Goal: Find specific page/section: Find specific page/section

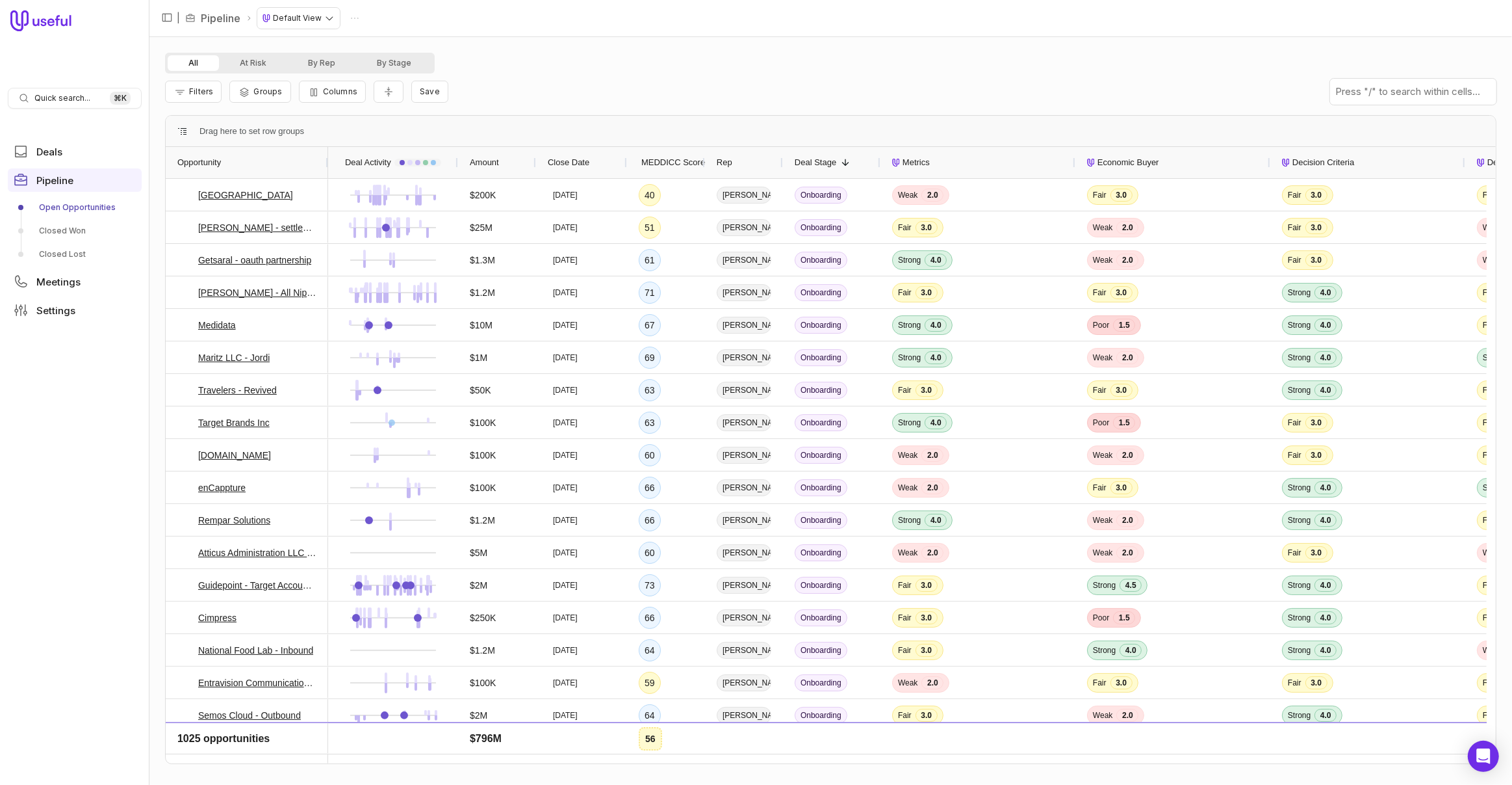
click at [657, 160] on span "MEDDICC Score" at bounding box center [673, 162] width 64 height 16
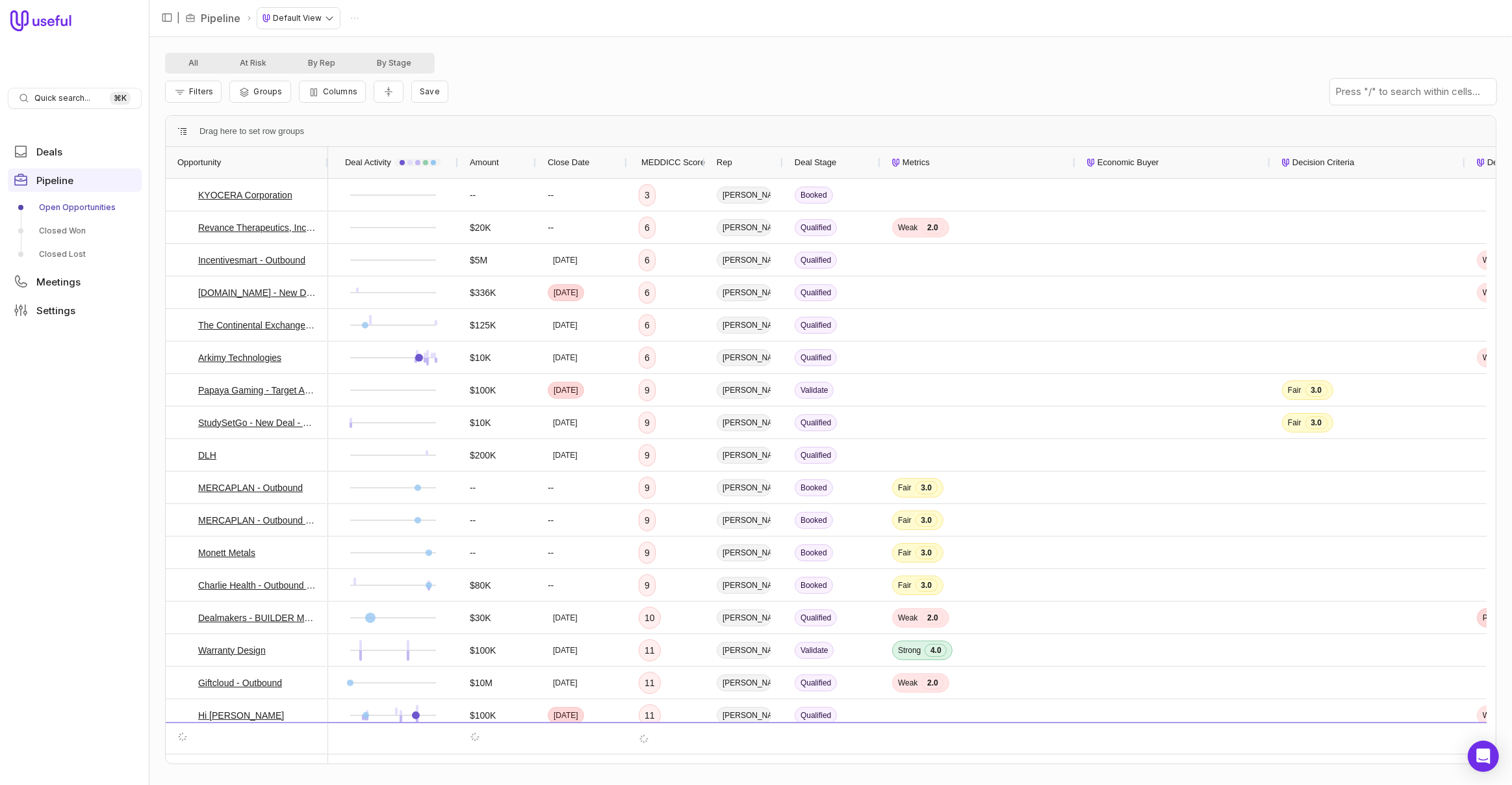
click at [672, 159] on span "MEDDICC Score" at bounding box center [673, 162] width 64 height 16
click at [689, 171] on div "MEDDICC Score" at bounding box center [666, 162] width 54 height 31
click at [688, 161] on span "MEDDICC Score" at bounding box center [673, 162] width 64 height 16
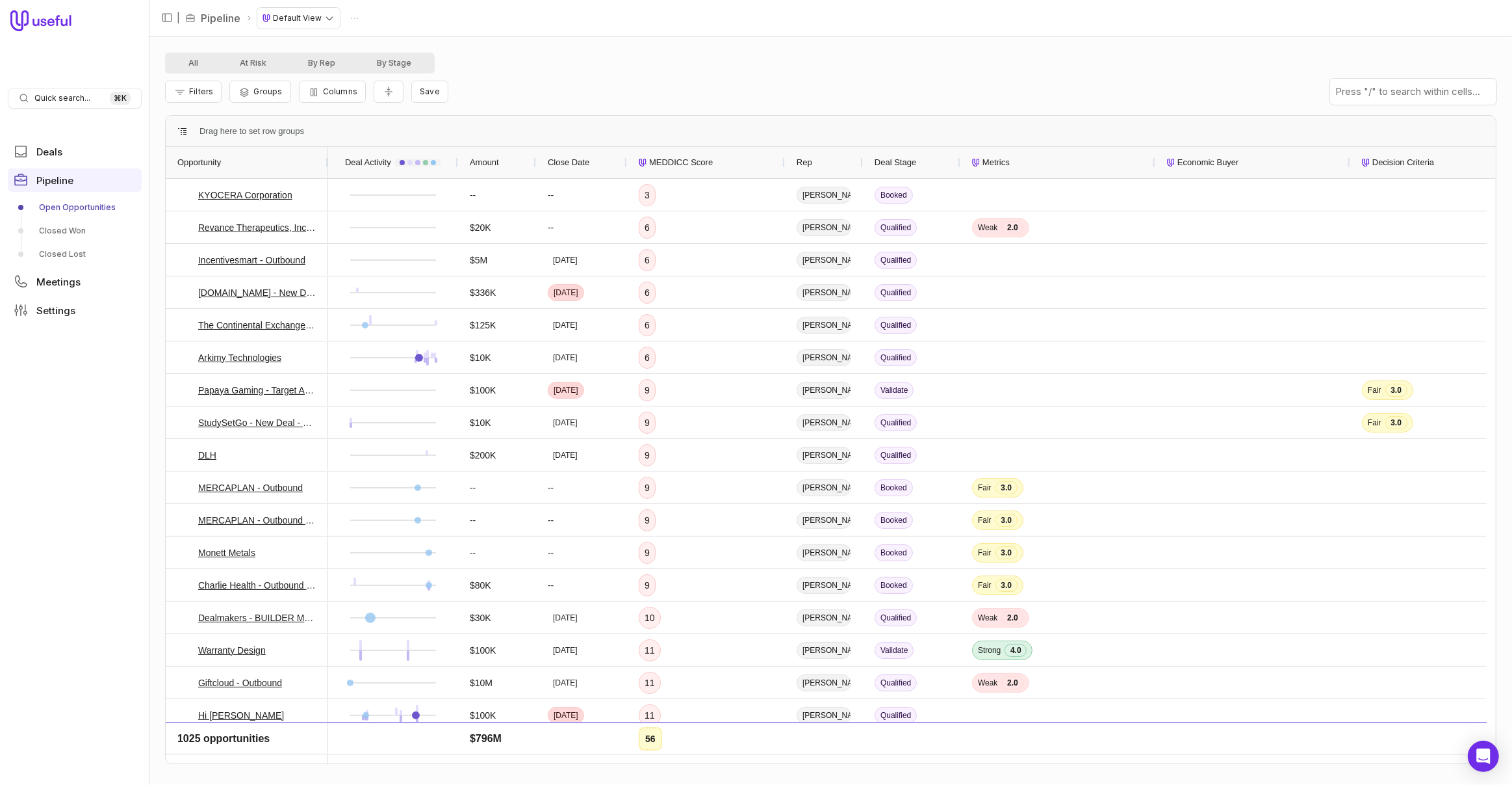
drag, startPoint x: 702, startPoint y: 163, endPoint x: 712, endPoint y: 166, distance: 10.4
click at [785, 162] on div at bounding box center [784, 162] width 5 height 31
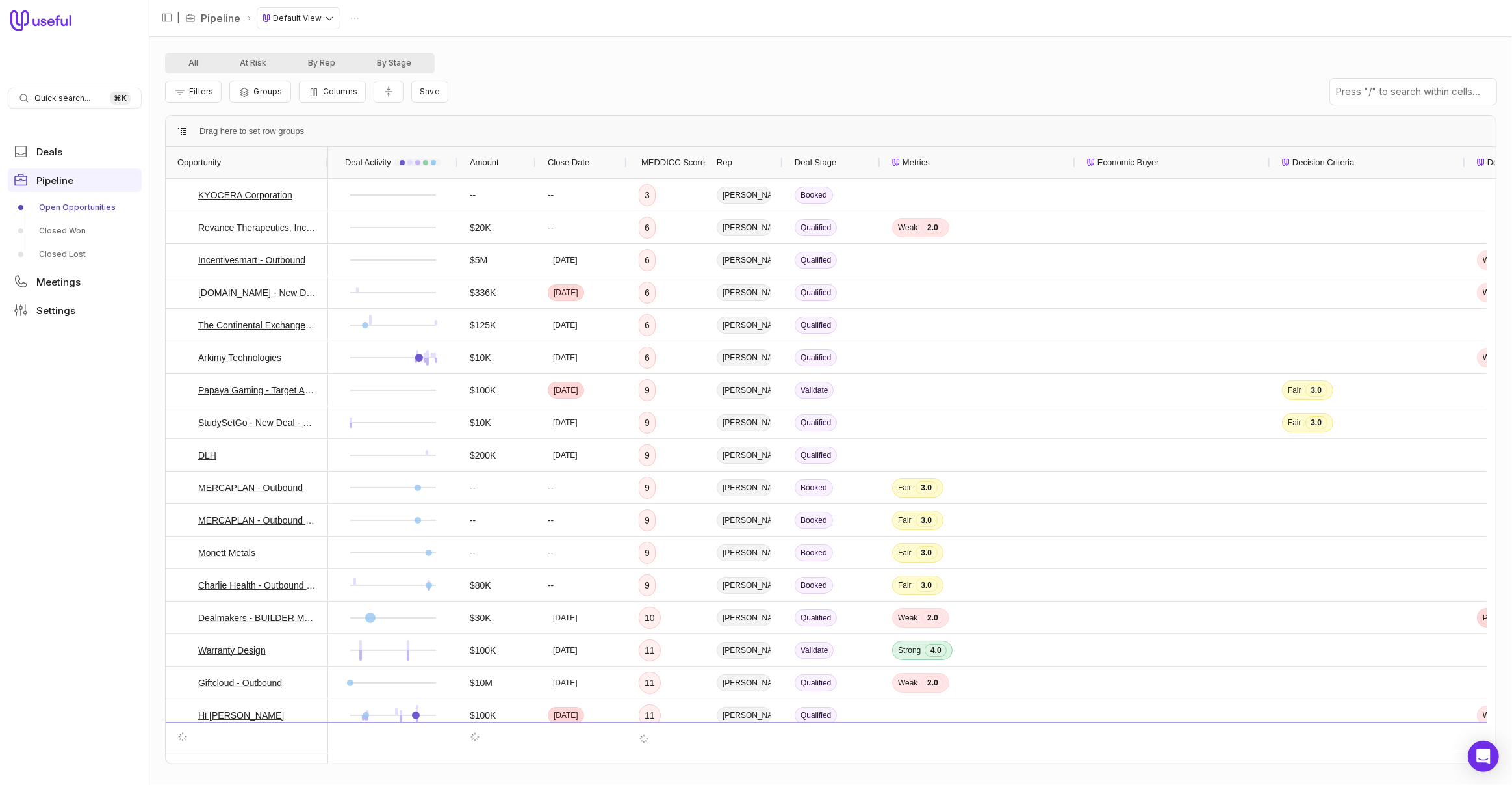
click at [683, 163] on span "MEDDICC Score" at bounding box center [673, 162] width 64 height 16
click at [194, 95] on span "Filters" at bounding box center [201, 91] width 24 height 10
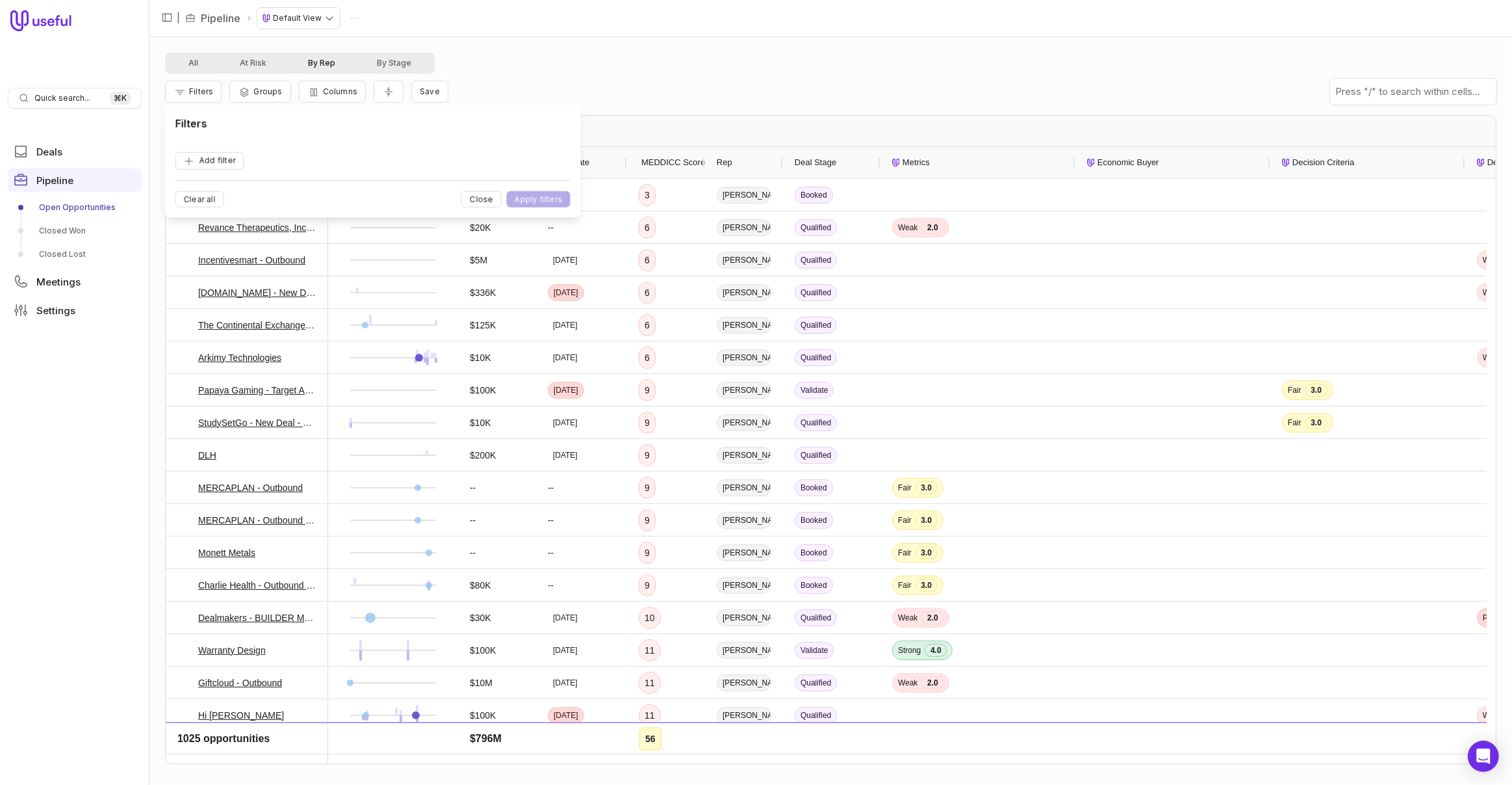
click at [326, 64] on button "By Rep" at bounding box center [322, 63] width 69 height 16
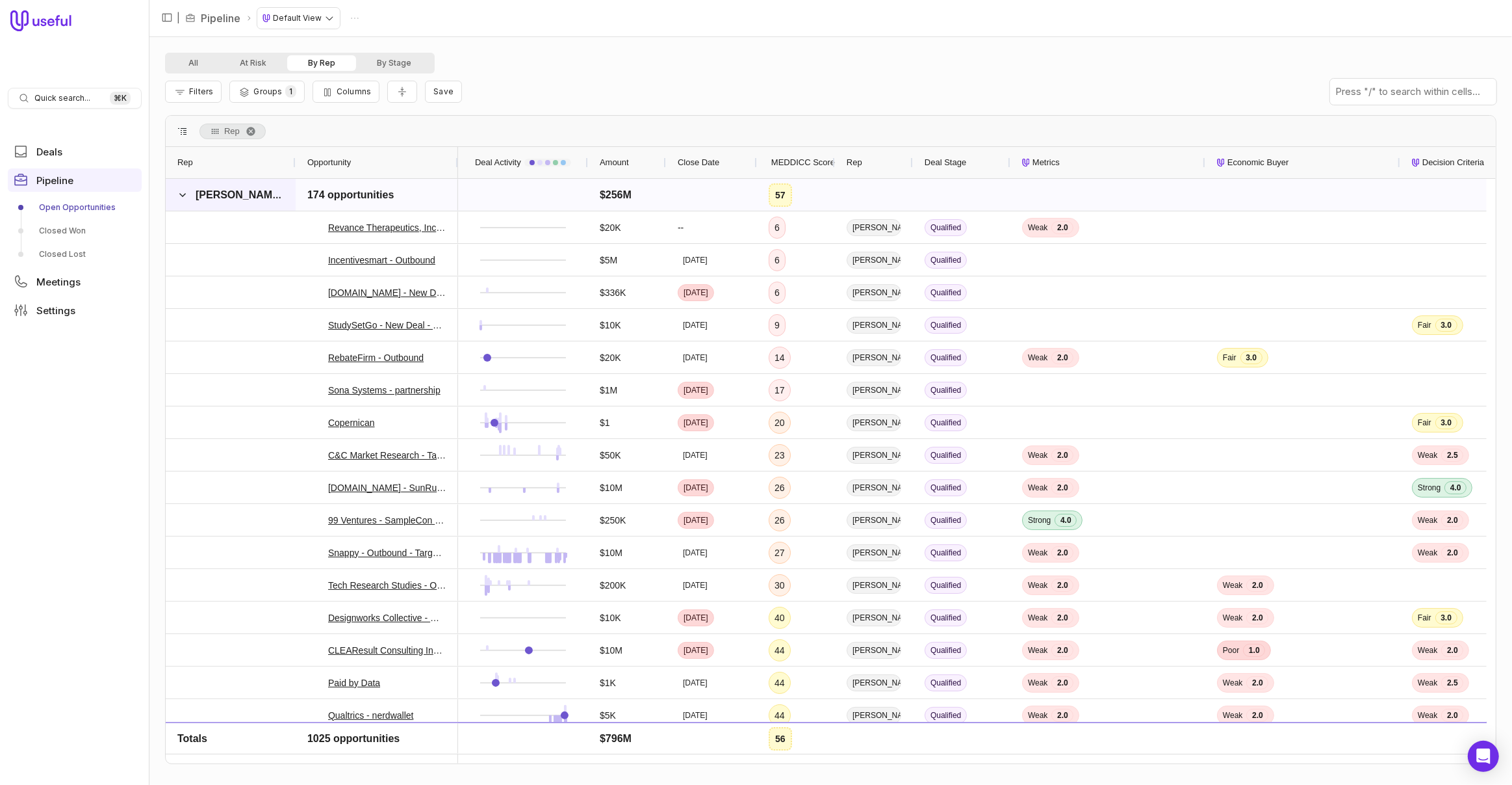
click at [174, 191] on div "[PERSON_NAME]" at bounding box center [231, 194] width 130 height 32
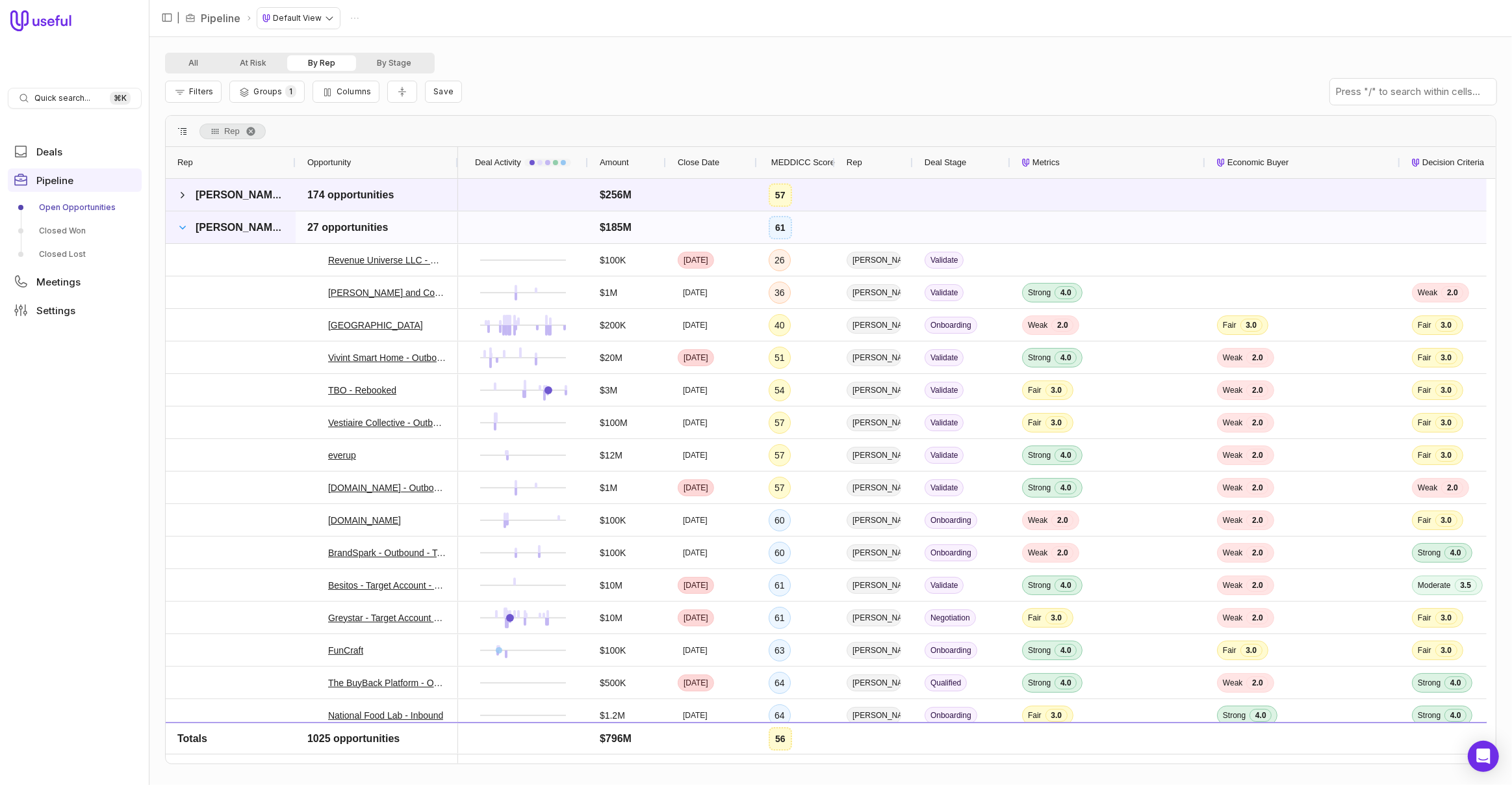
click at [177, 223] on span at bounding box center [182, 228] width 10 height 10
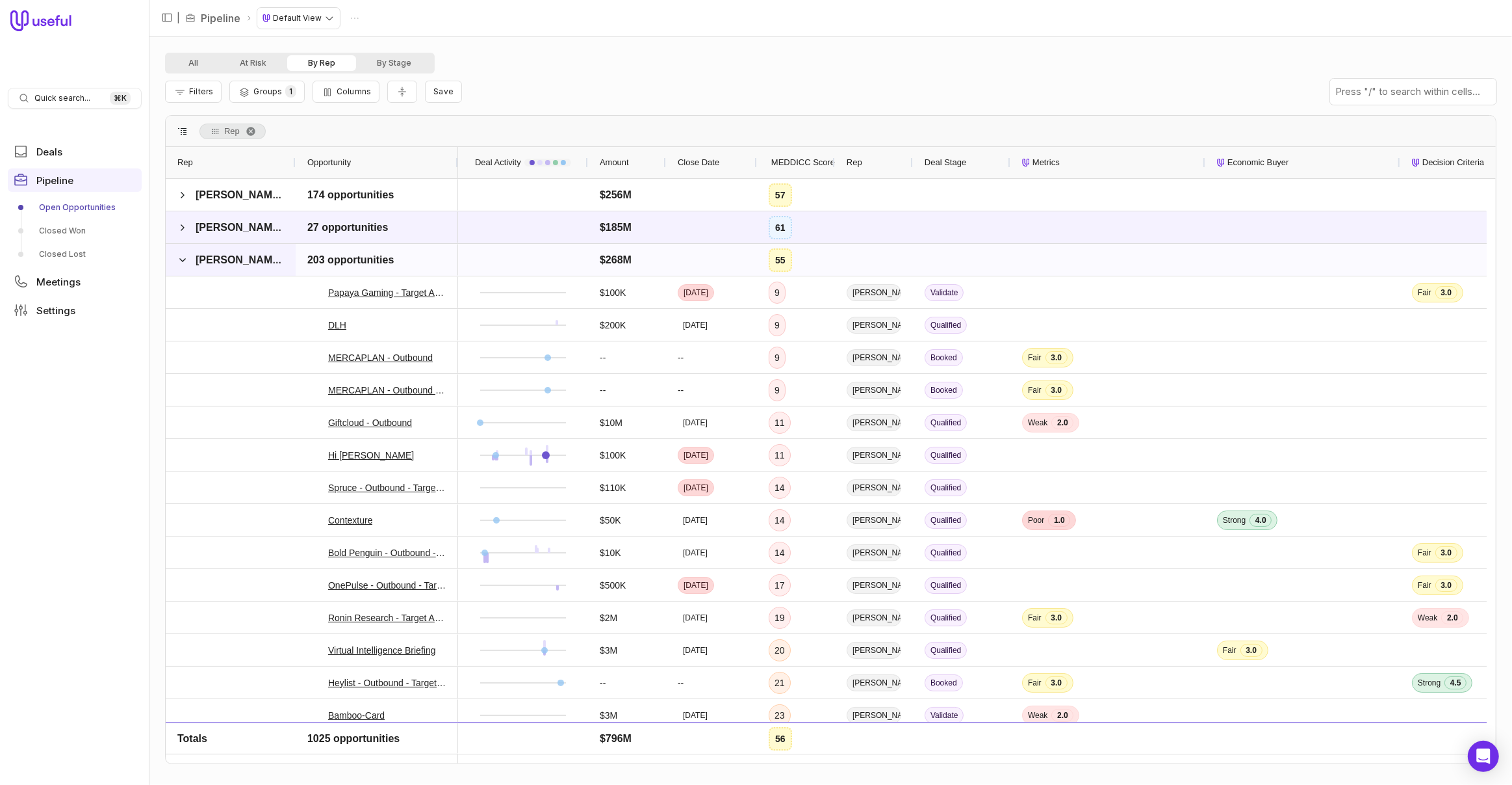
click at [186, 265] on span at bounding box center [182, 260] width 10 height 26
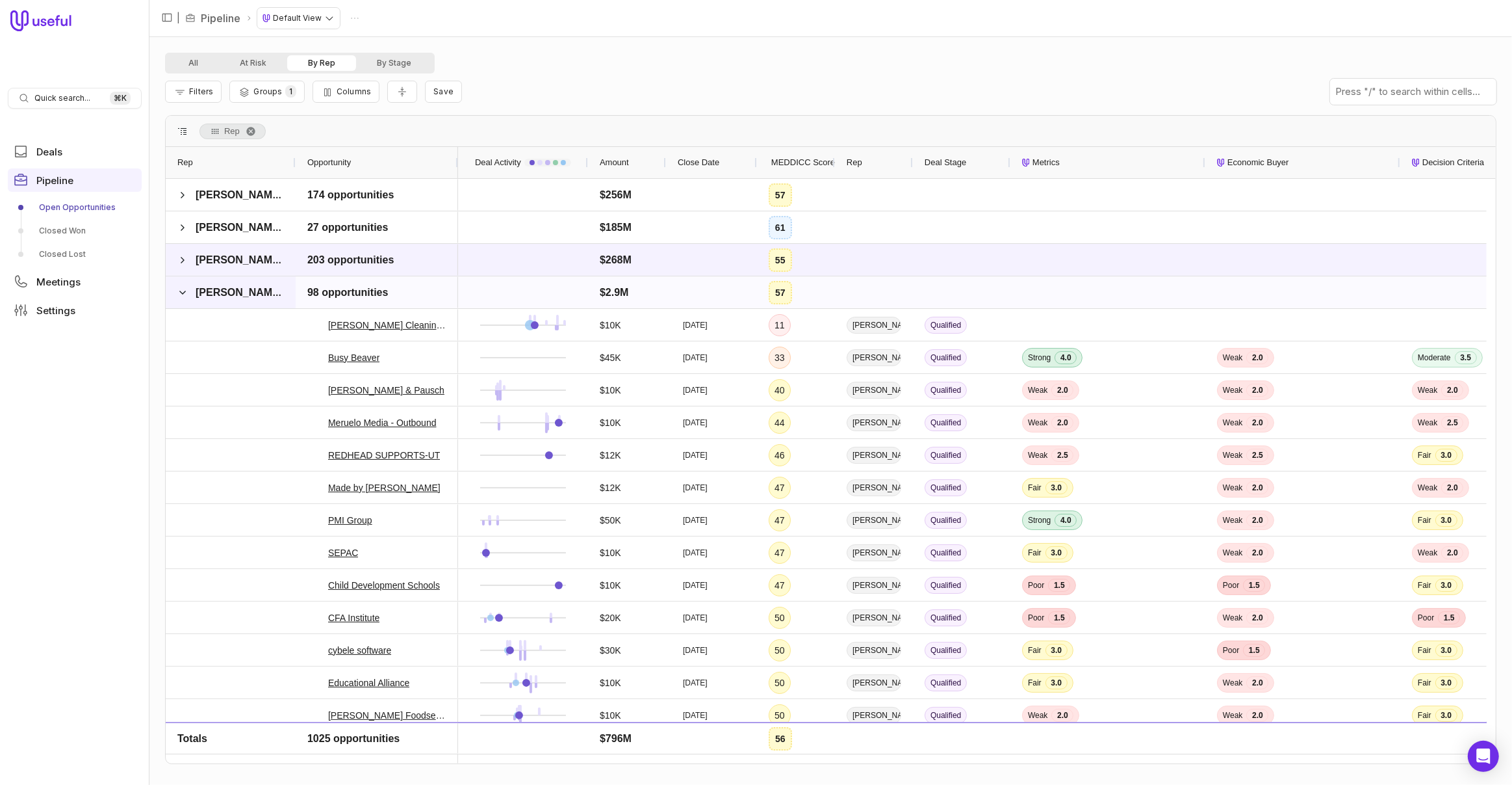
click at [174, 297] on div "[PERSON_NAME]" at bounding box center [231, 292] width 130 height 32
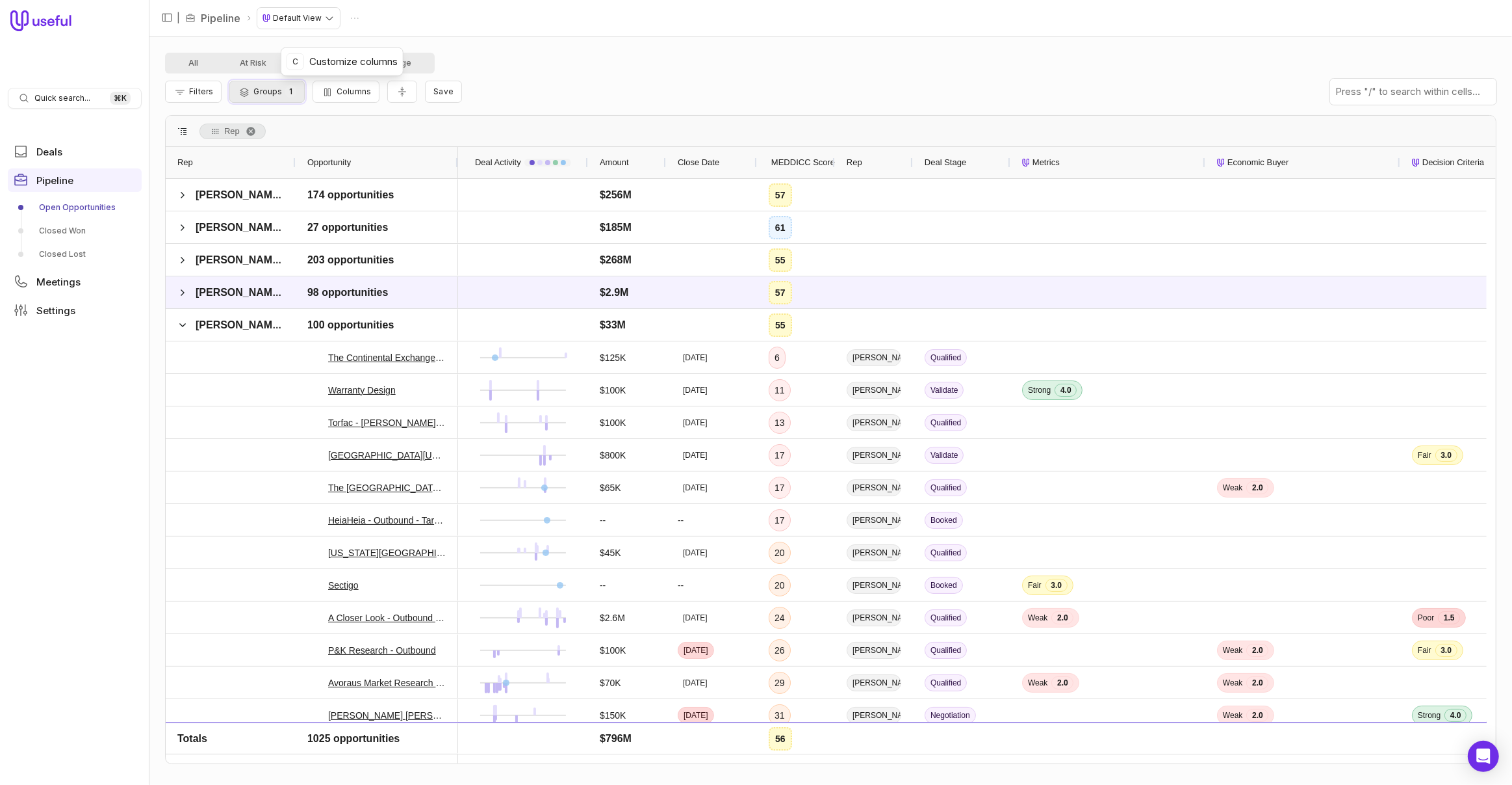
click at [272, 92] on span "Groups" at bounding box center [267, 91] width 28 height 10
click at [360, 100] on button "Columns" at bounding box center [346, 92] width 67 height 22
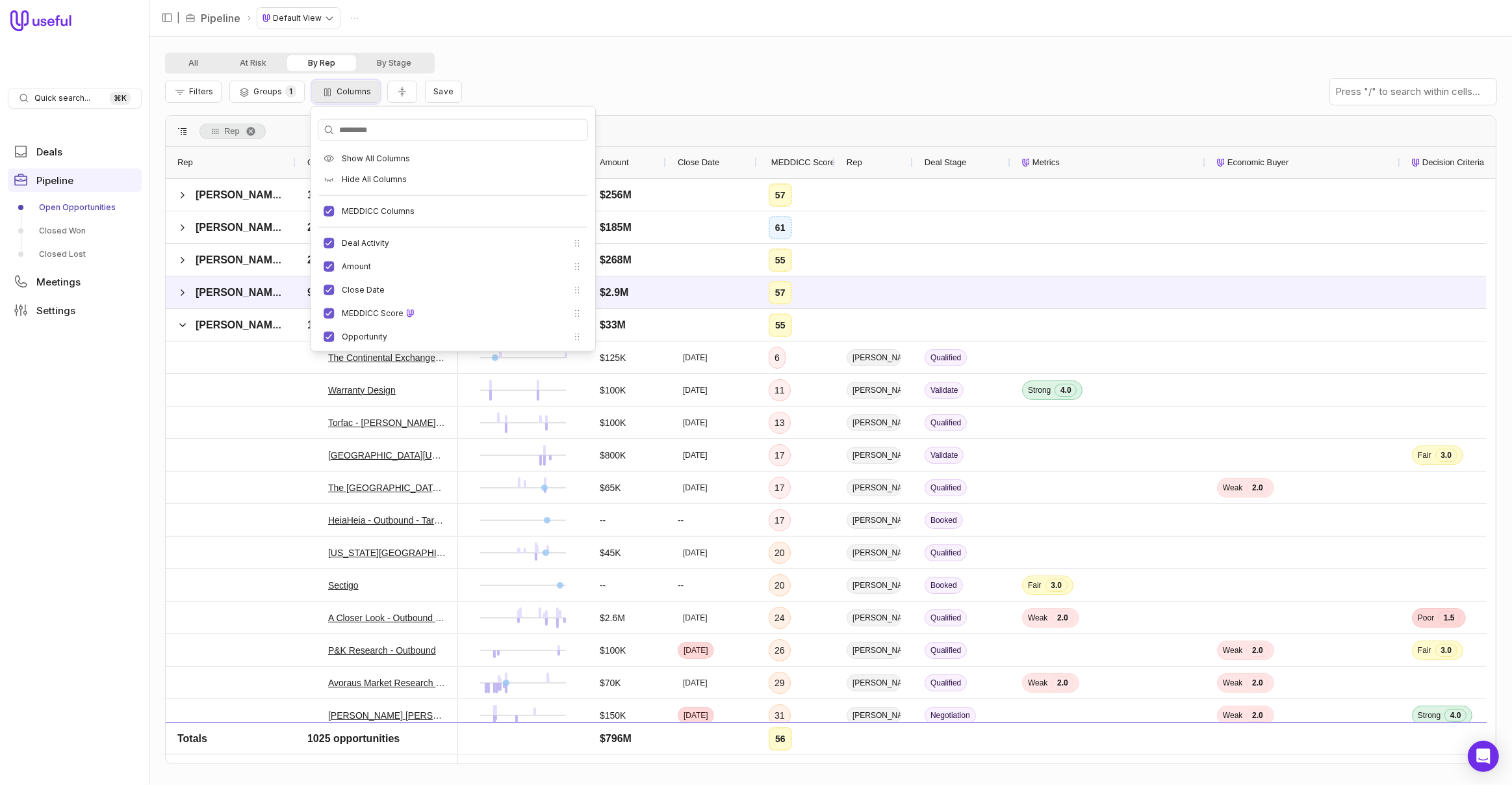
click at [360, 95] on span "Columns" at bounding box center [354, 91] width 34 height 10
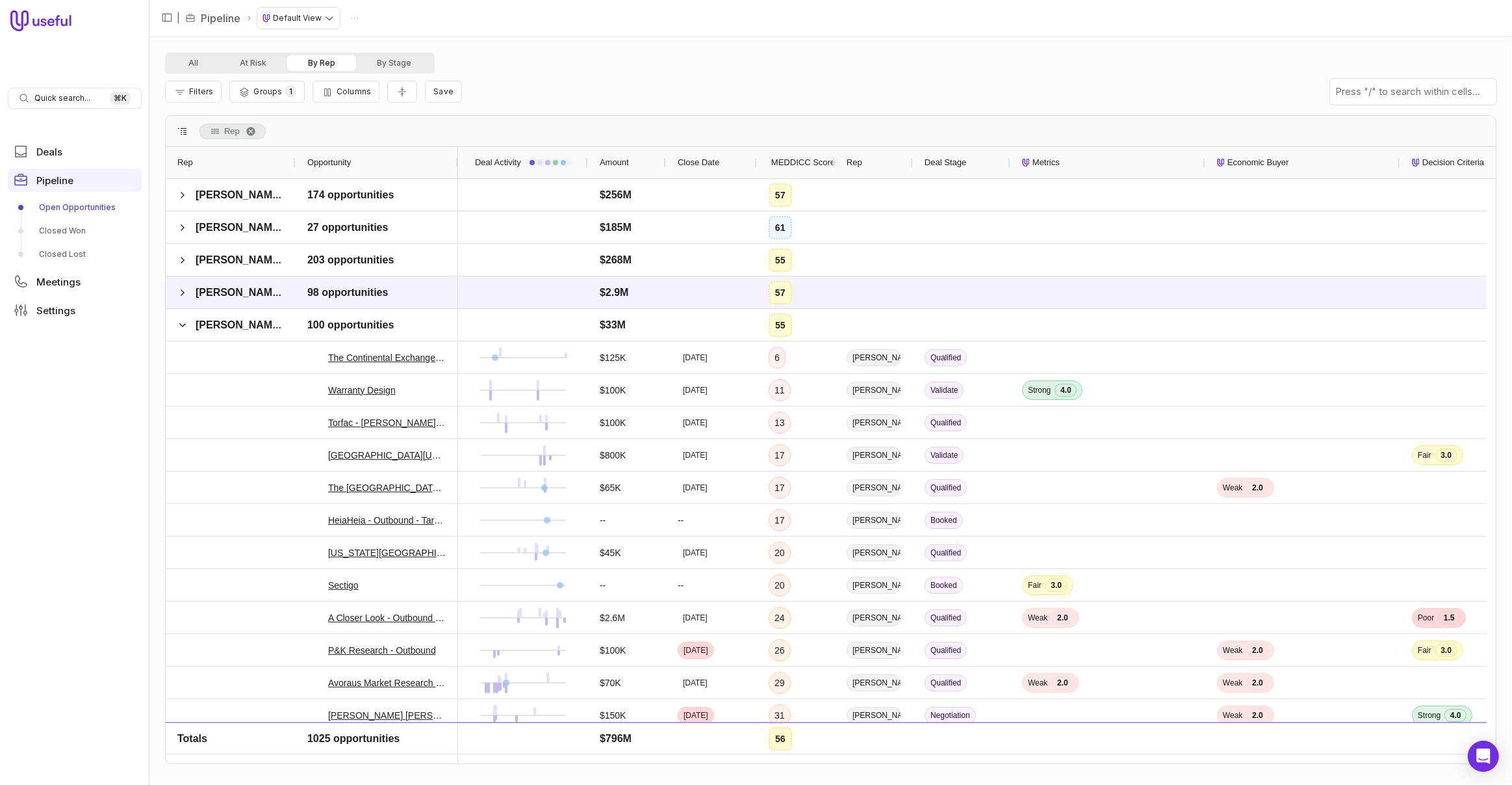
click at [532, 86] on div "Filters Groups 1 Columns Save" at bounding box center [831, 92] width 1331 height 36
click at [197, 90] on span "Filters" at bounding box center [201, 91] width 24 height 10
click at [231, 165] on button "Add filter" at bounding box center [210, 161] width 69 height 18
click at [260, 162] on div "Opportunity Name" at bounding box center [239, 160] width 100 height 16
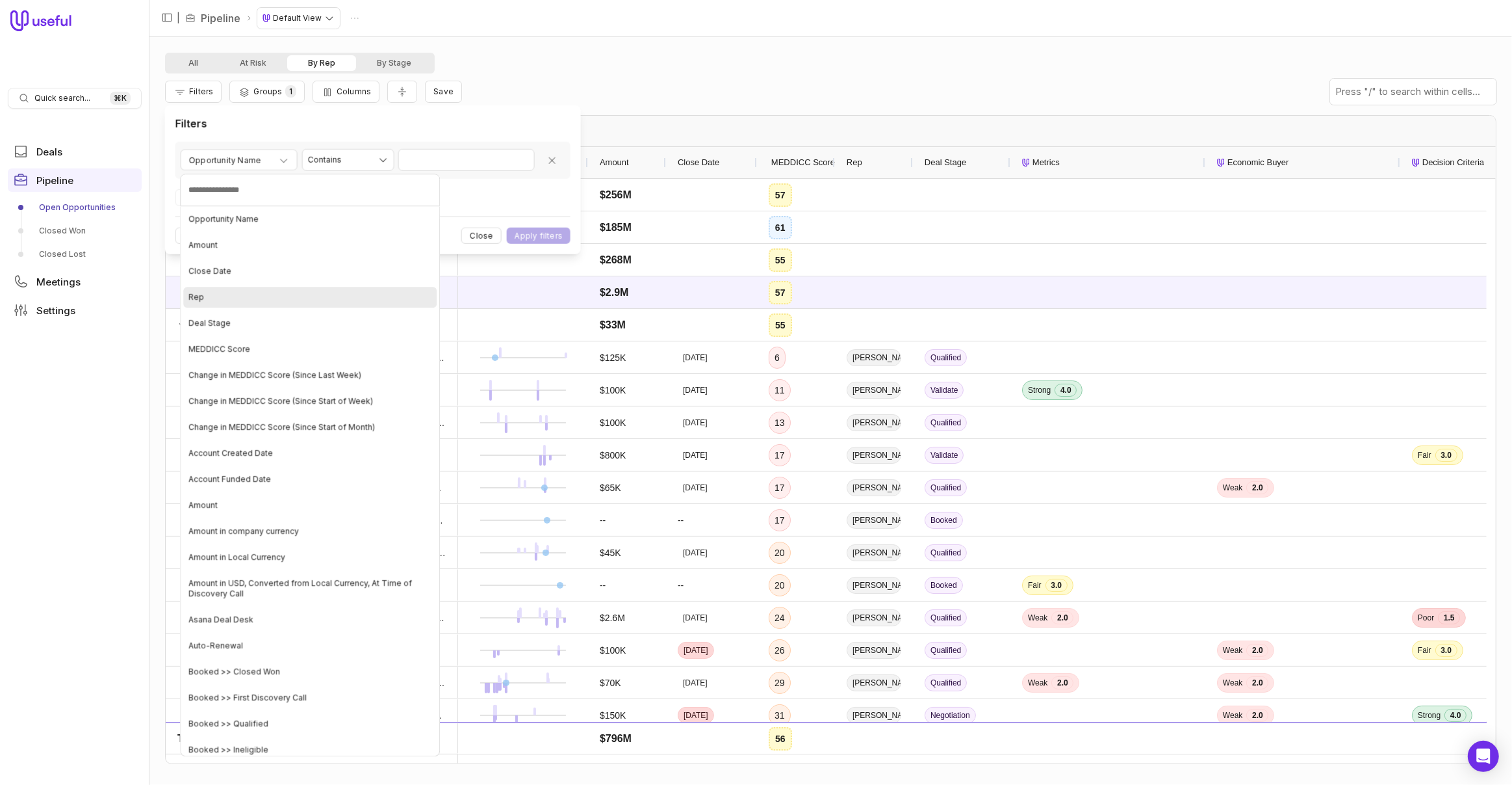
click at [254, 294] on div "Rep" at bounding box center [310, 297] width 253 height 21
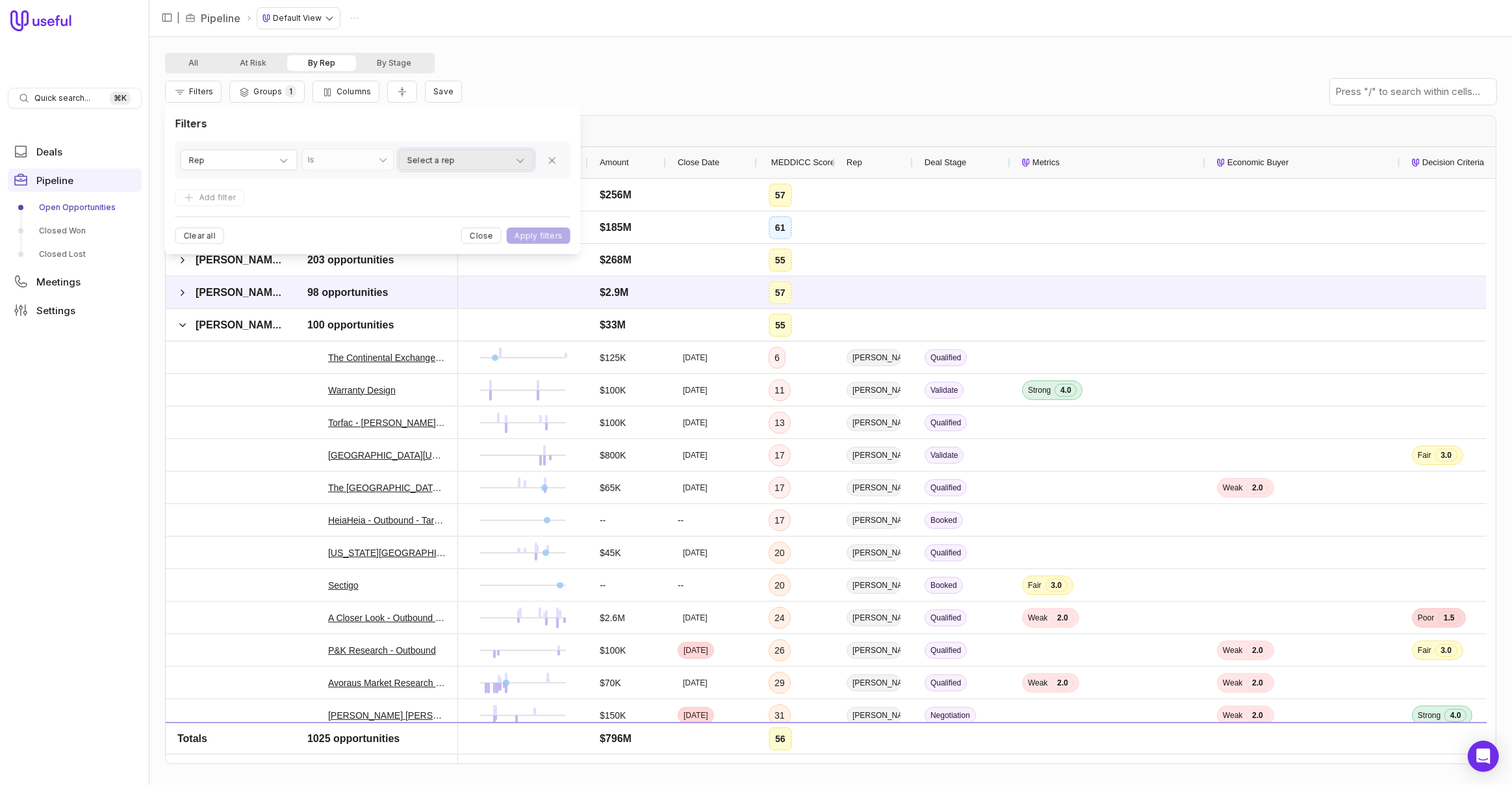
click at [438, 162] on span "Select a rep" at bounding box center [431, 160] width 48 height 16
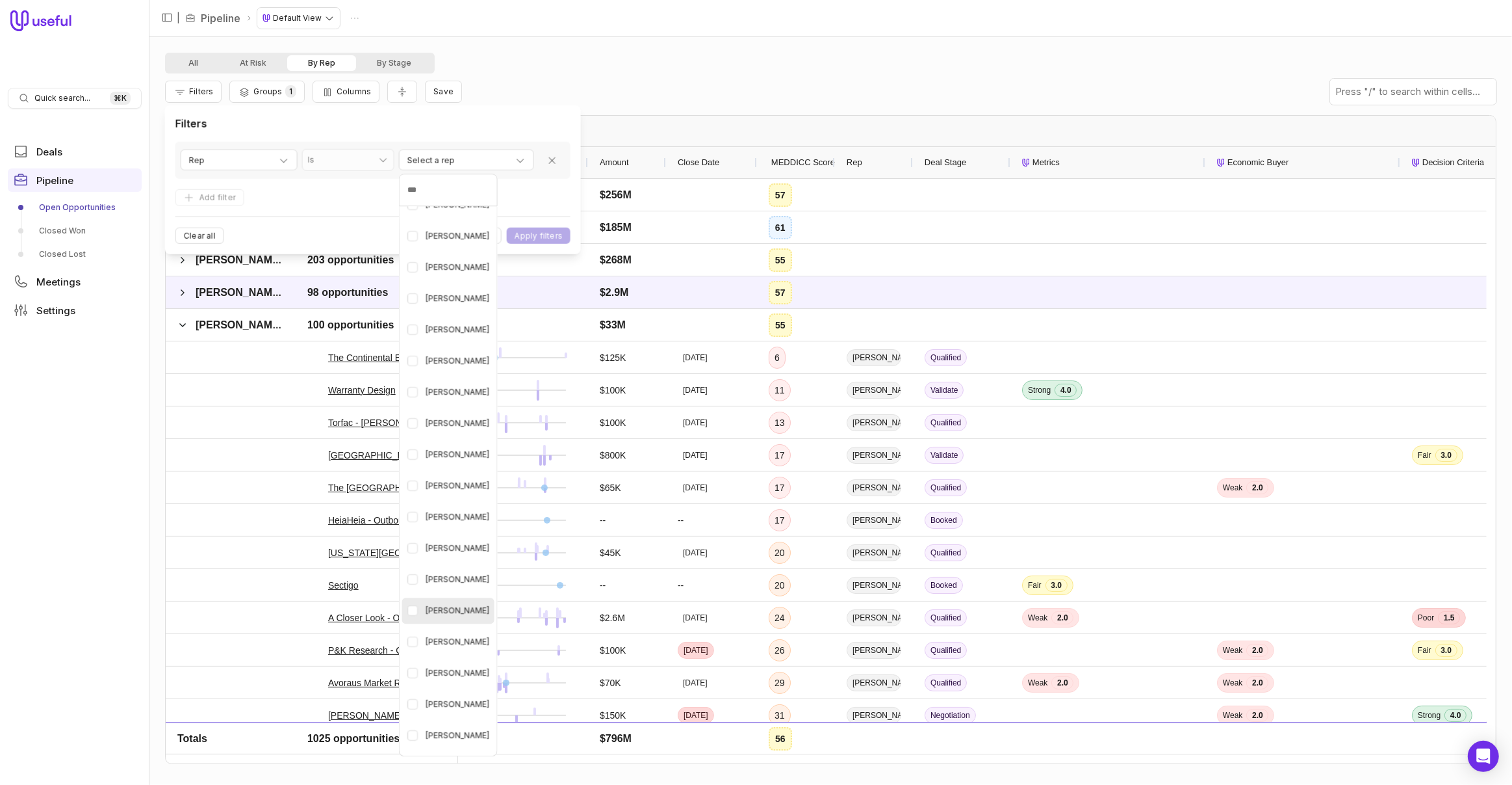
scroll to position [355, 0]
click at [454, 708] on span "[PERSON_NAME]" at bounding box center [458, 709] width 64 height 16
click at [534, 241] on html "Quick search... ⌘ K Deals Pipeline Open Opportunities Closed Won Closed Lost Me…" at bounding box center [756, 392] width 1512 height 785
click at [535, 237] on button "Apply filters" at bounding box center [539, 235] width 64 height 16
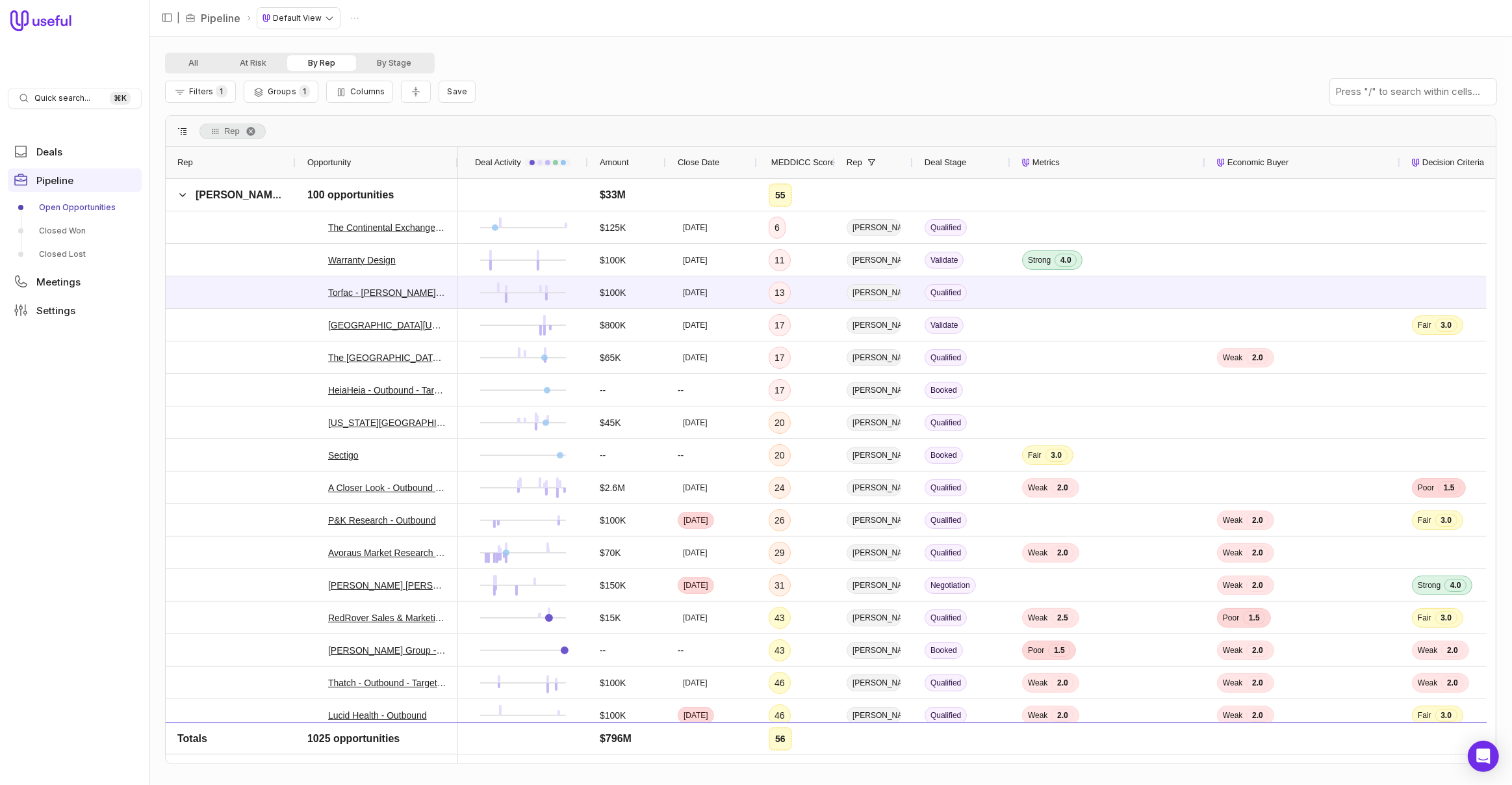
click at [794, 159] on span "MEDDICC Score" at bounding box center [803, 162] width 64 height 16
